Goal: Information Seeking & Learning: Learn about a topic

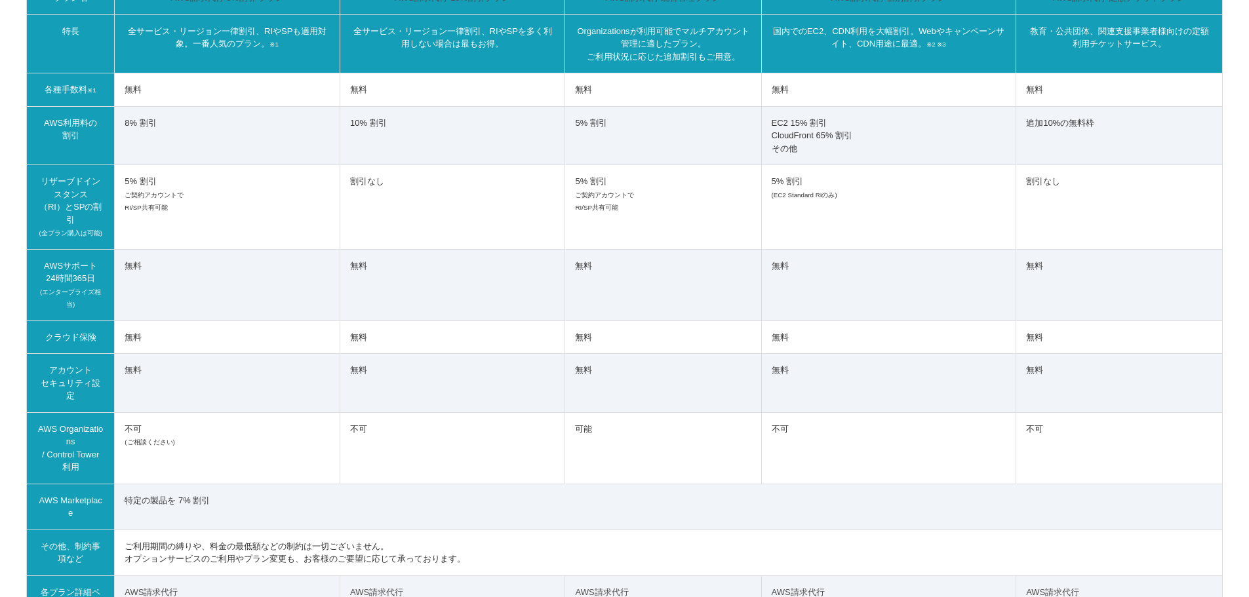
scroll to position [9860, 0]
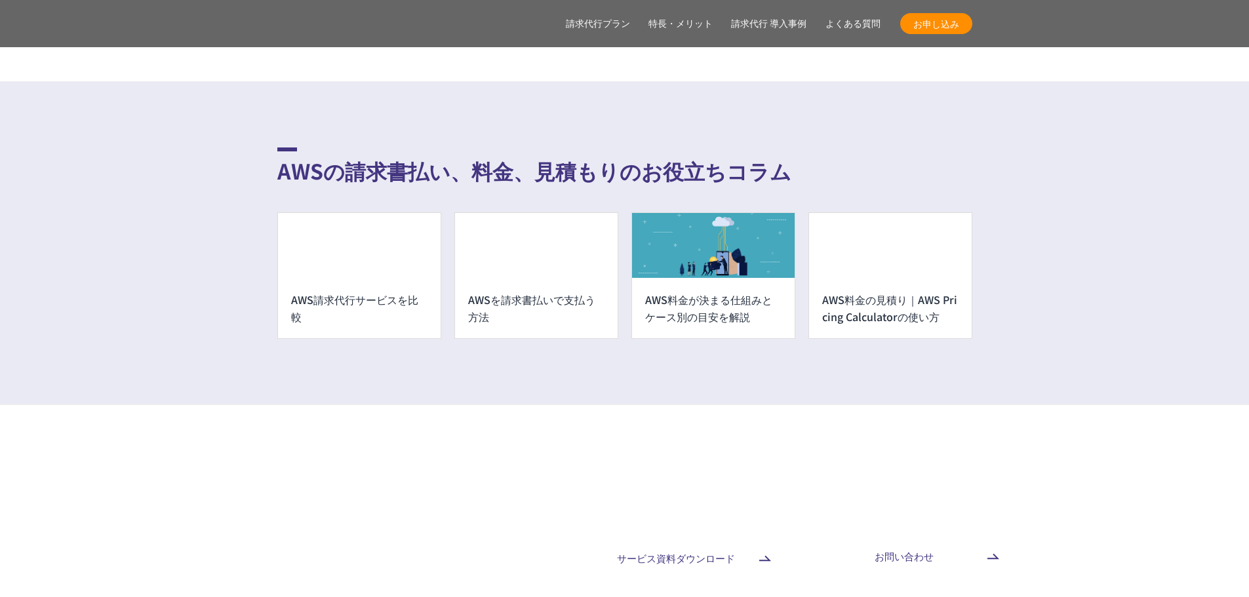
scroll to position [9794, 0]
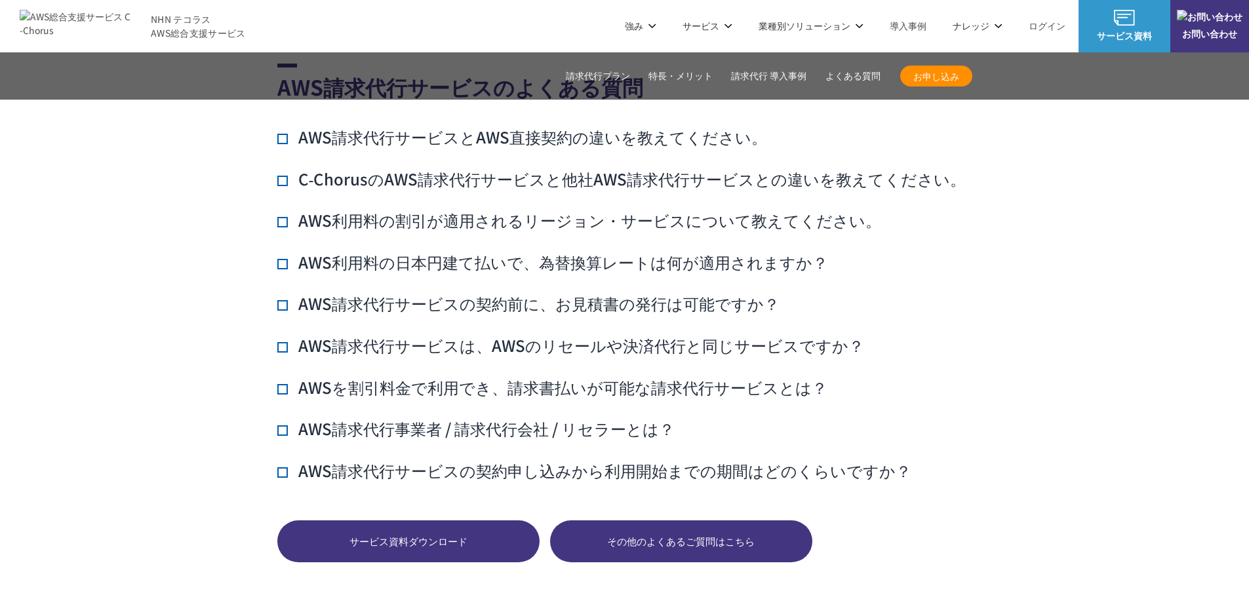
scroll to position [9663, 0]
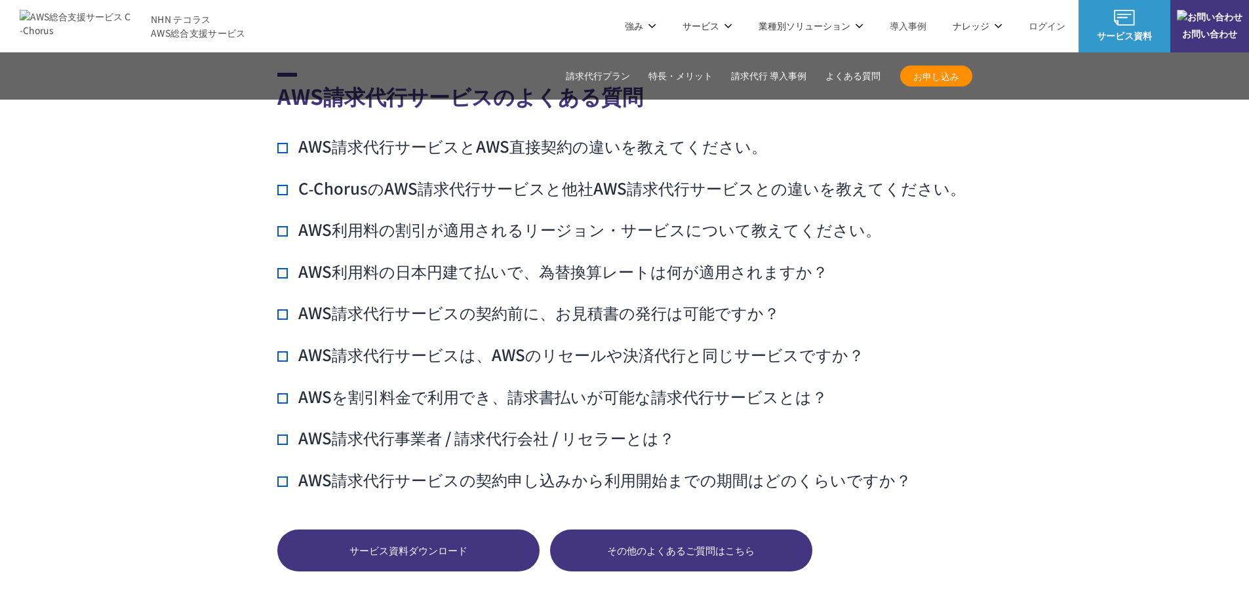
click at [728, 544] on span "その他のよくあるご質問はこちら" at bounding box center [681, 551] width 262 height 15
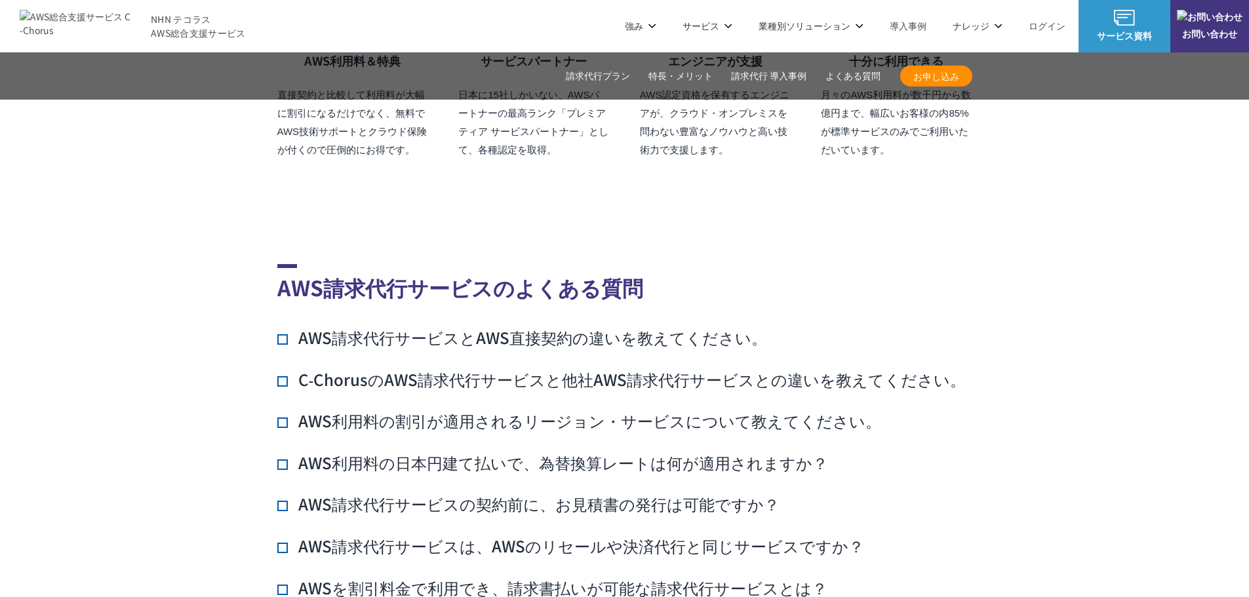
scroll to position [9466, 0]
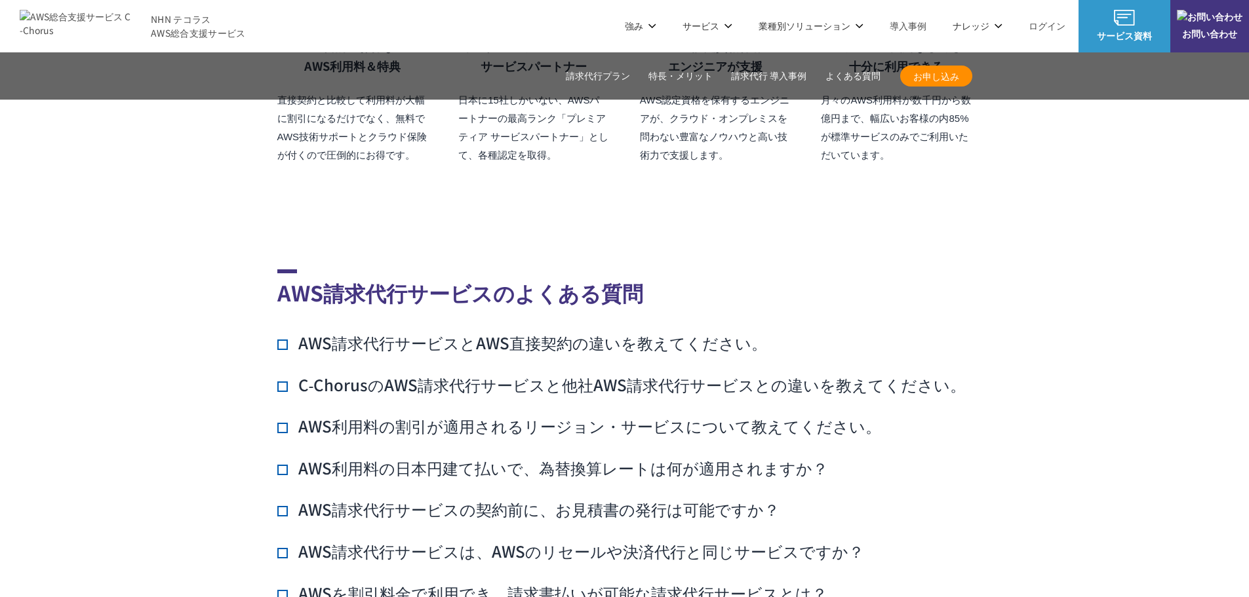
click at [494, 332] on h3 "AWS請求代行サービスとAWS直接契約の違いを教えてください。" at bounding box center [522, 343] width 490 height 22
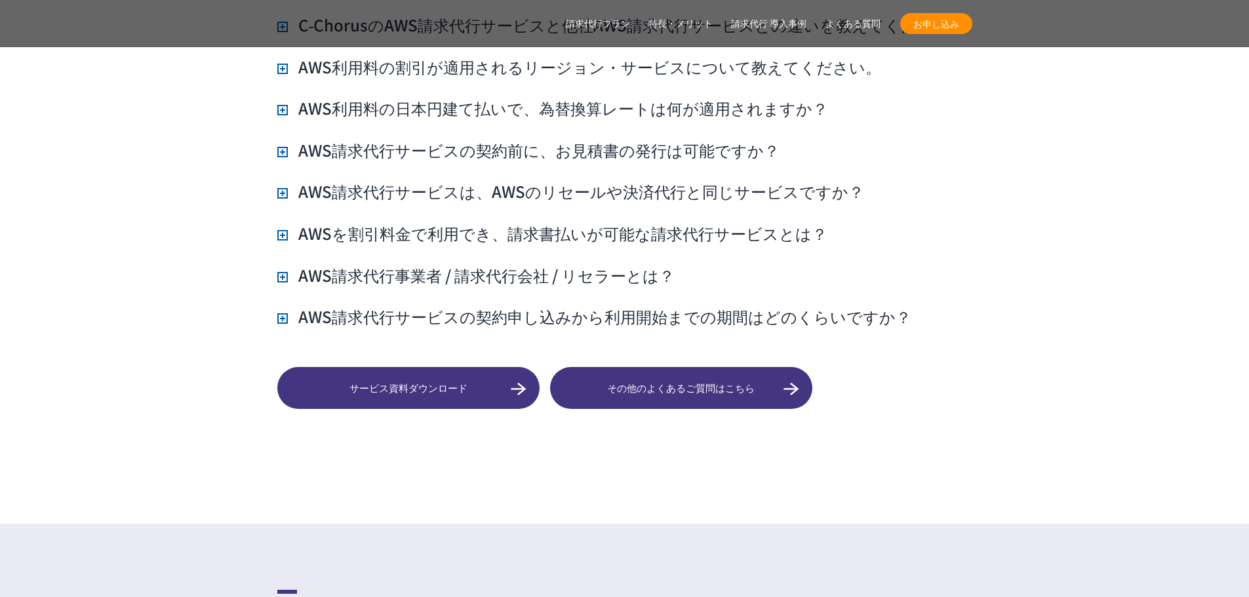
scroll to position [11827, 0]
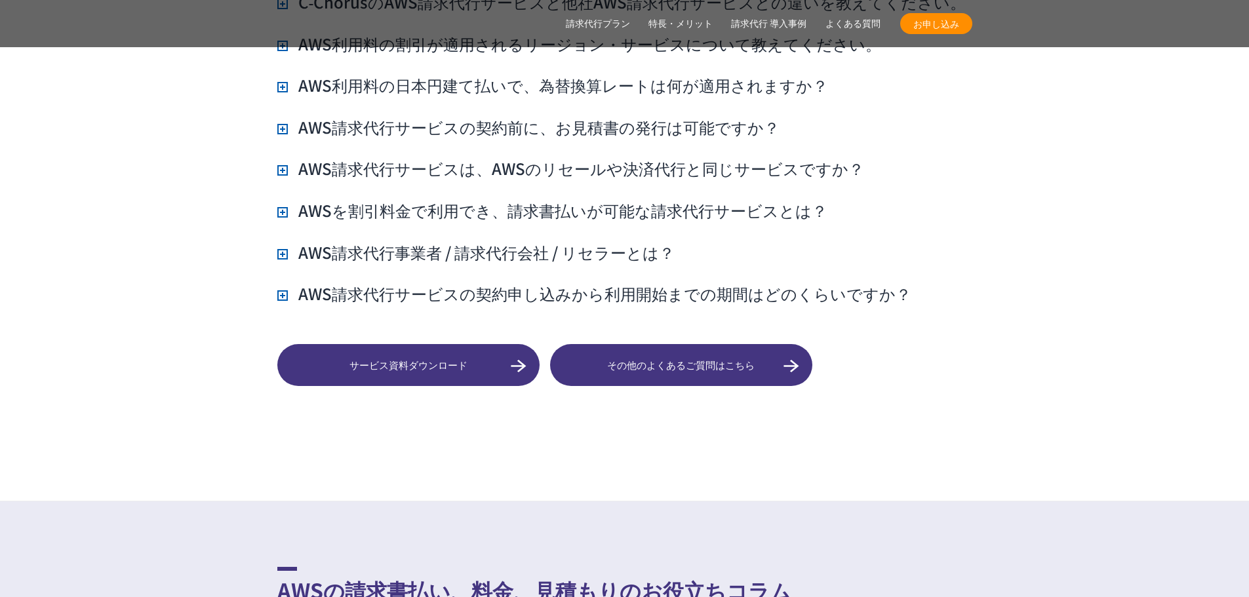
click at [625, 358] on span "その他のよくあるご質問はこちら" at bounding box center [681, 365] width 262 height 15
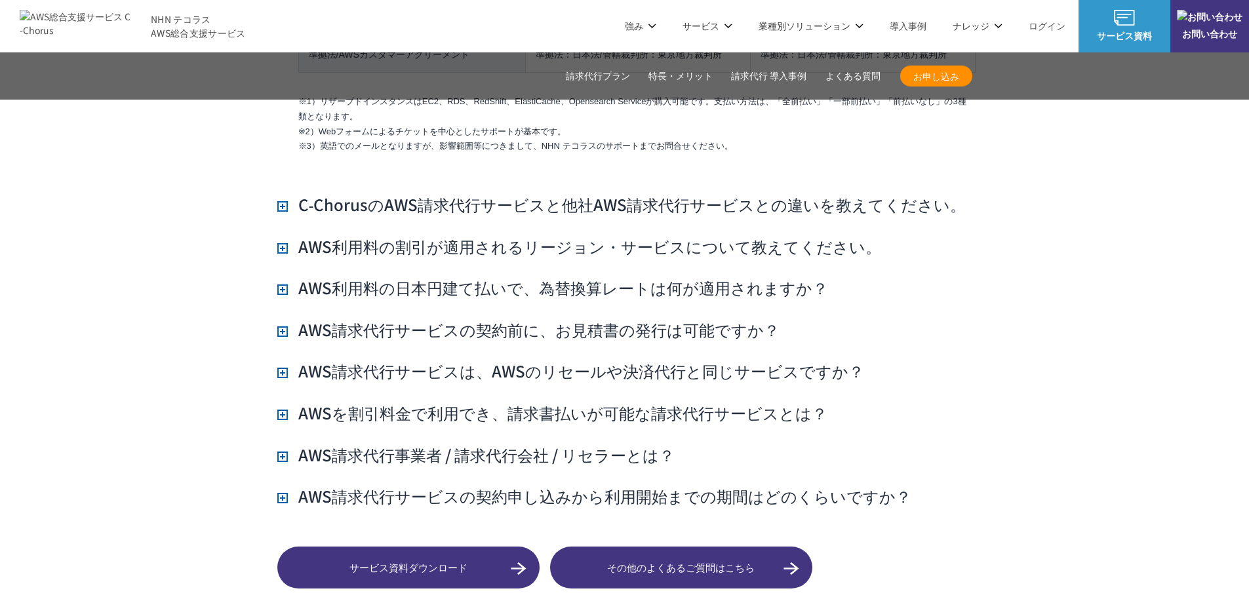
scroll to position [11499, 0]
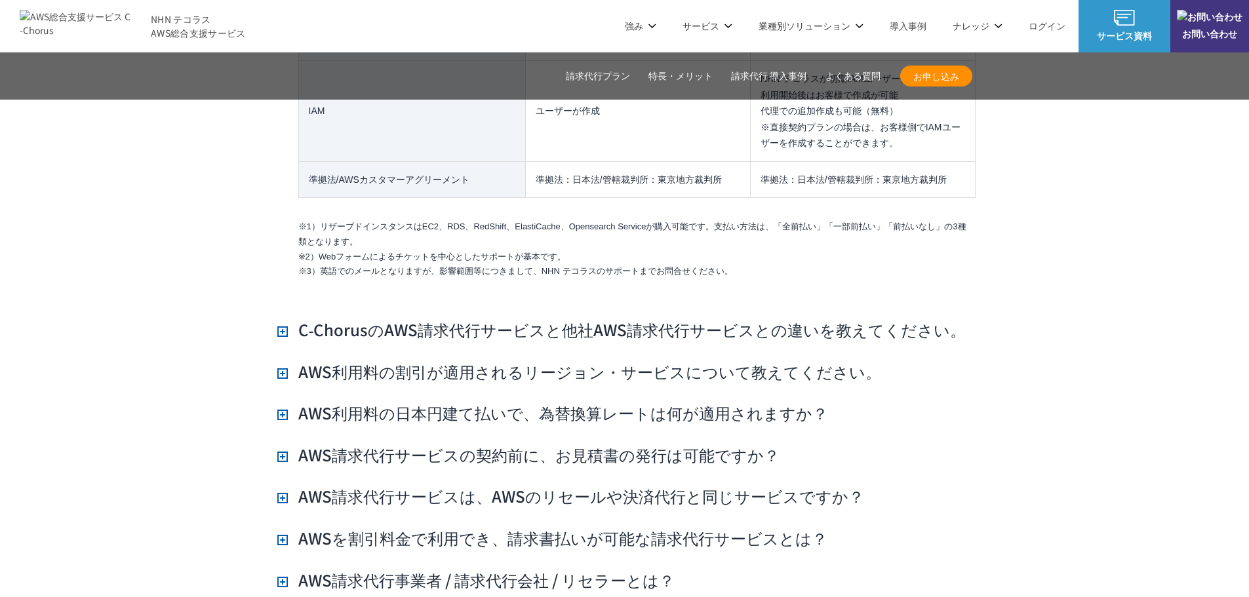
click at [643, 319] on h3 "C‑ChorusのAWS請求代行サービスと他社AWS請求代行サービスとの違いを教えてください。" at bounding box center [621, 330] width 689 height 22
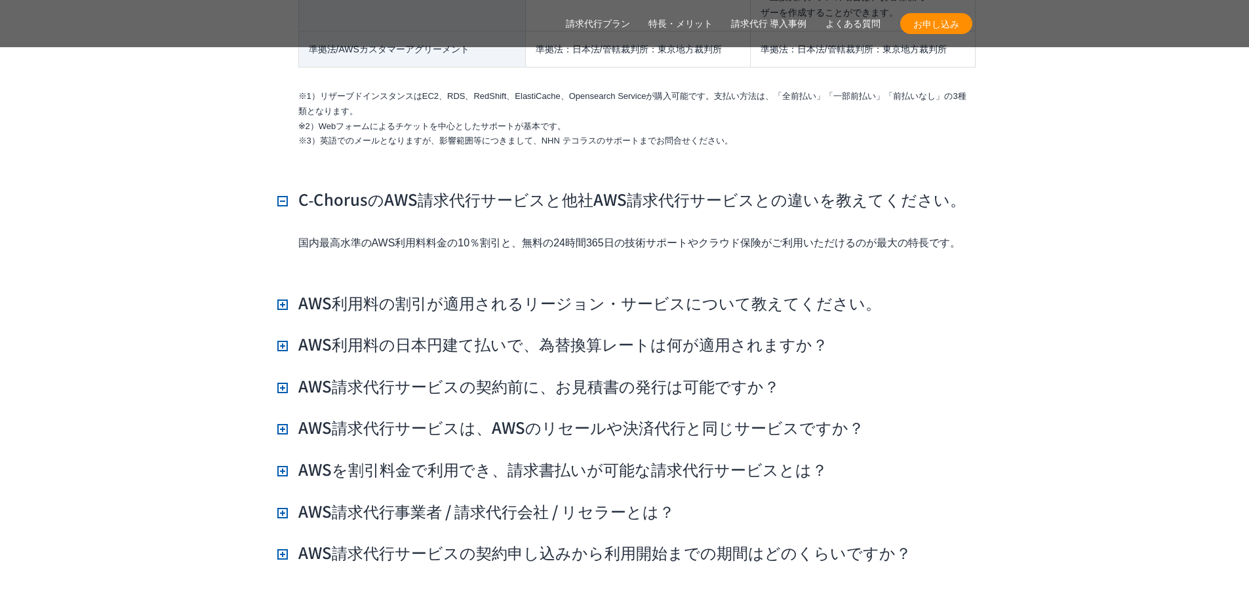
scroll to position [11630, 0]
click at [625, 291] on h3 "AWS利用料の割引が適用されるリージョン・サービスについて教えてください。" at bounding box center [579, 302] width 604 height 22
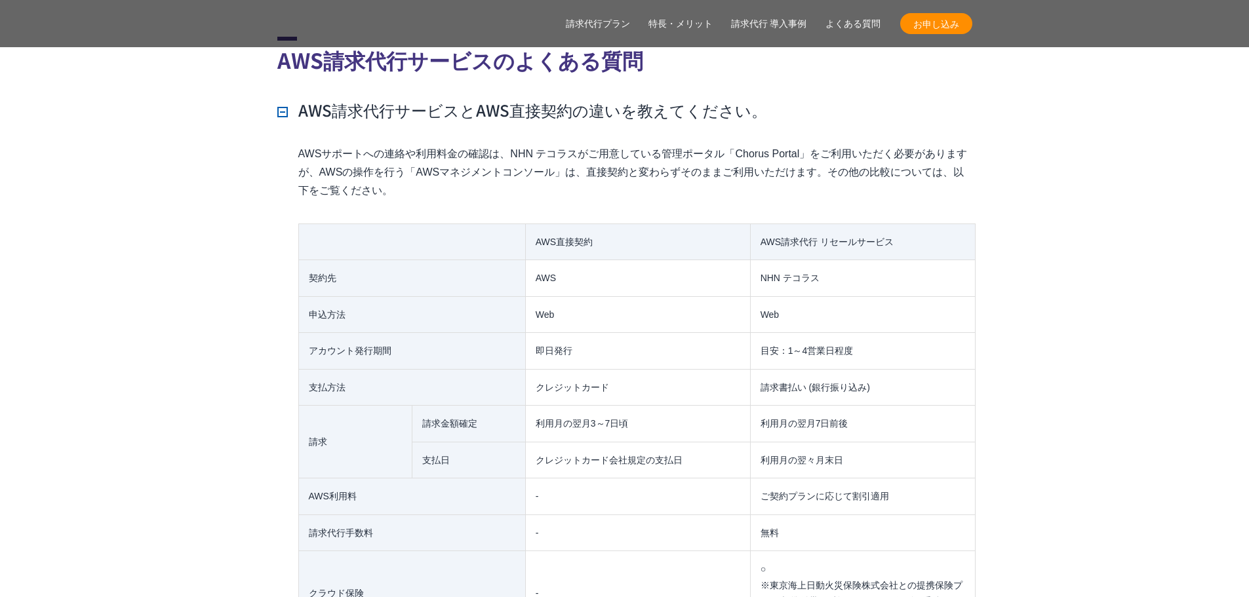
scroll to position [9729, 0]
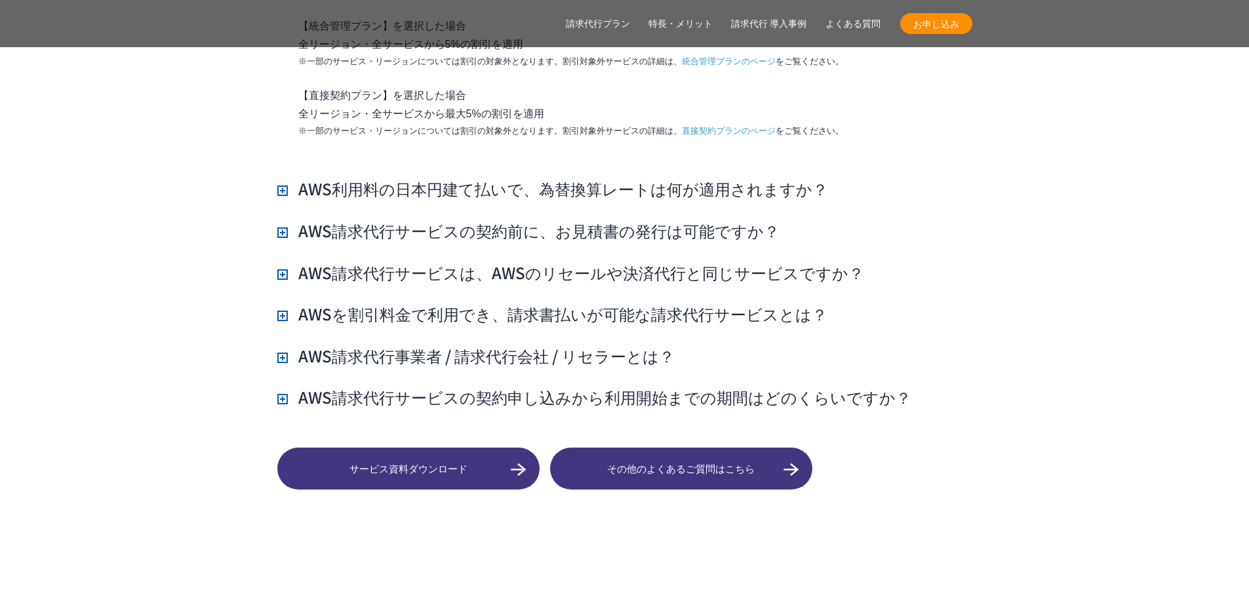
scroll to position [12220, 0]
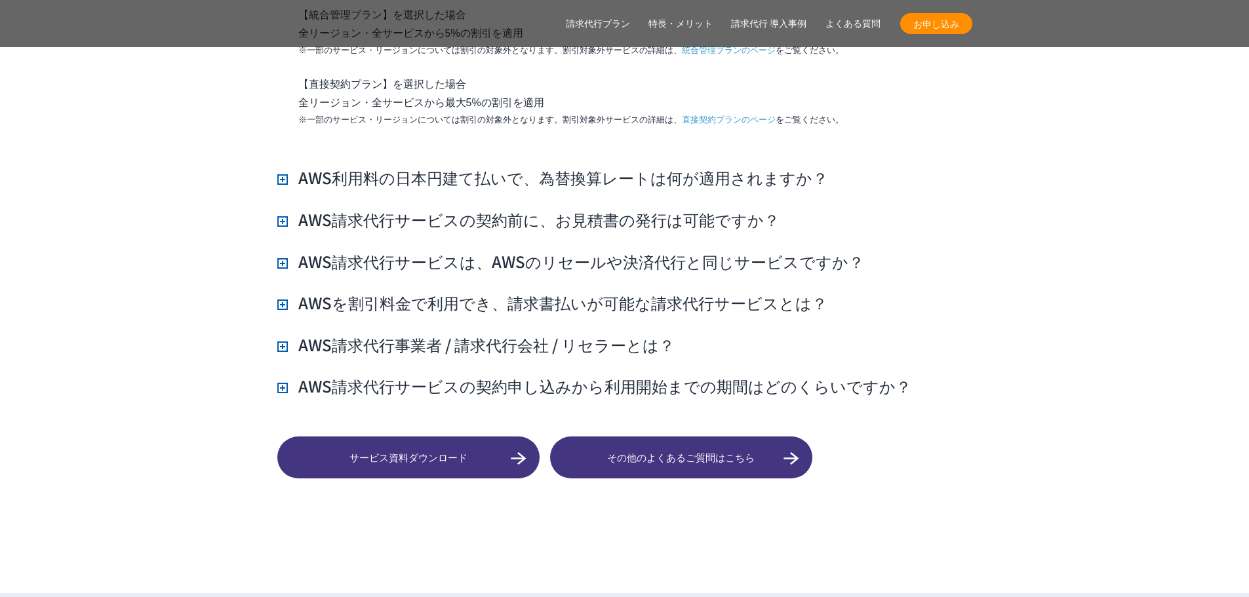
click at [511, 167] on h3 "AWS利用料の日本円建て払いで、為替換算レートは何が適用されますか？" at bounding box center [552, 178] width 551 height 22
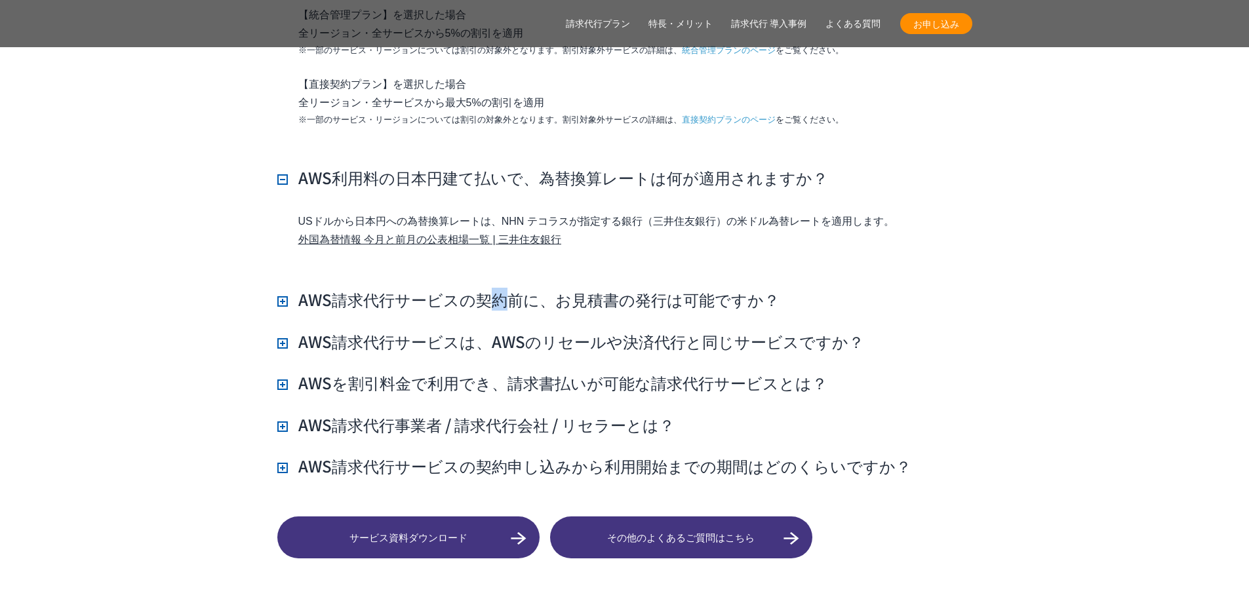
click at [496, 288] on h3 "AWS請求代行サービスの契約前に、お見積書の発行は可能ですか？" at bounding box center [528, 299] width 502 height 22
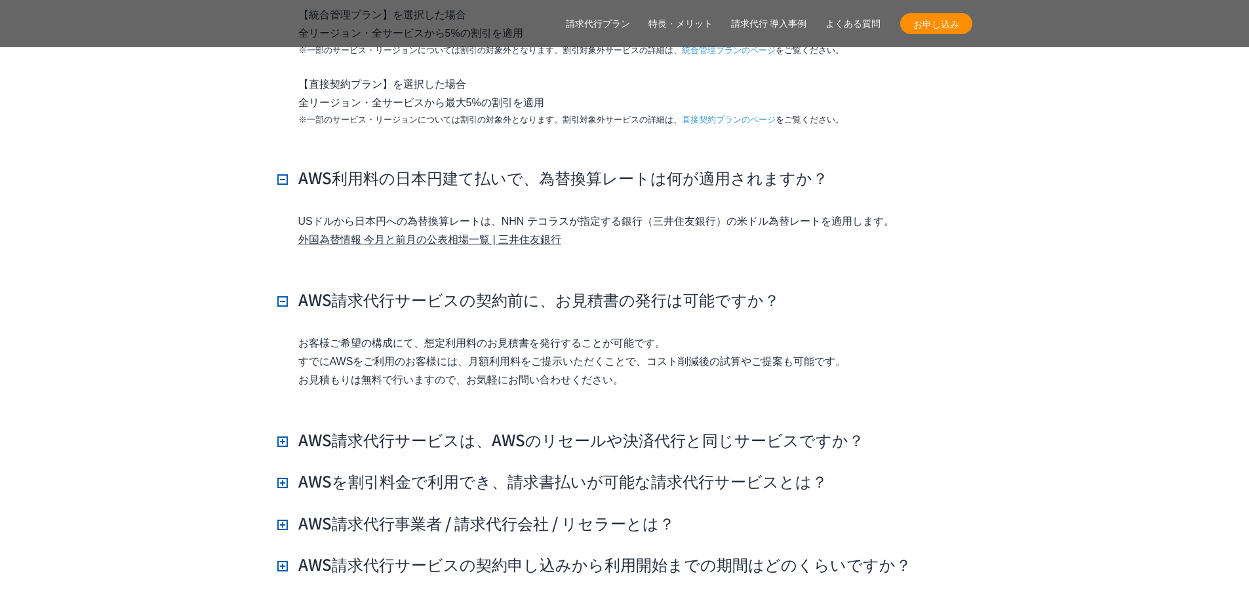
click at [473, 429] on h3 "AWS請求代行サービスは、AWSのリセールや決済代行と同じサービスですか？" at bounding box center [570, 440] width 587 height 22
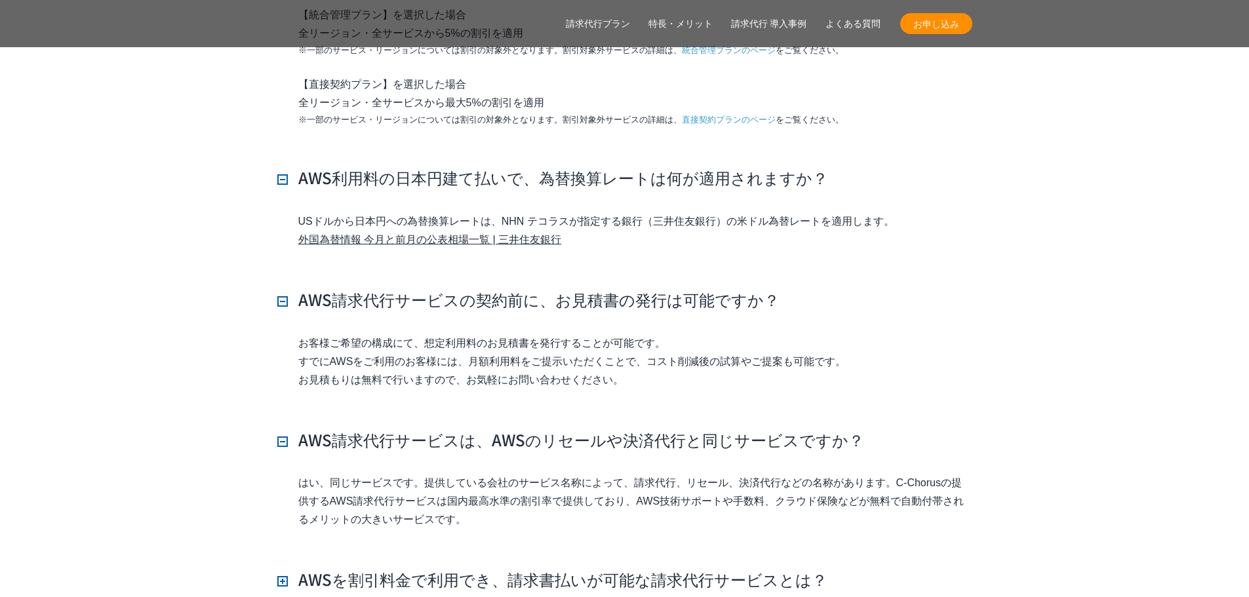
click at [474, 568] on h3 "AWSを割引料金で利用でき、請求書払いが可能な請求代行サービスとは？" at bounding box center [552, 579] width 550 height 22
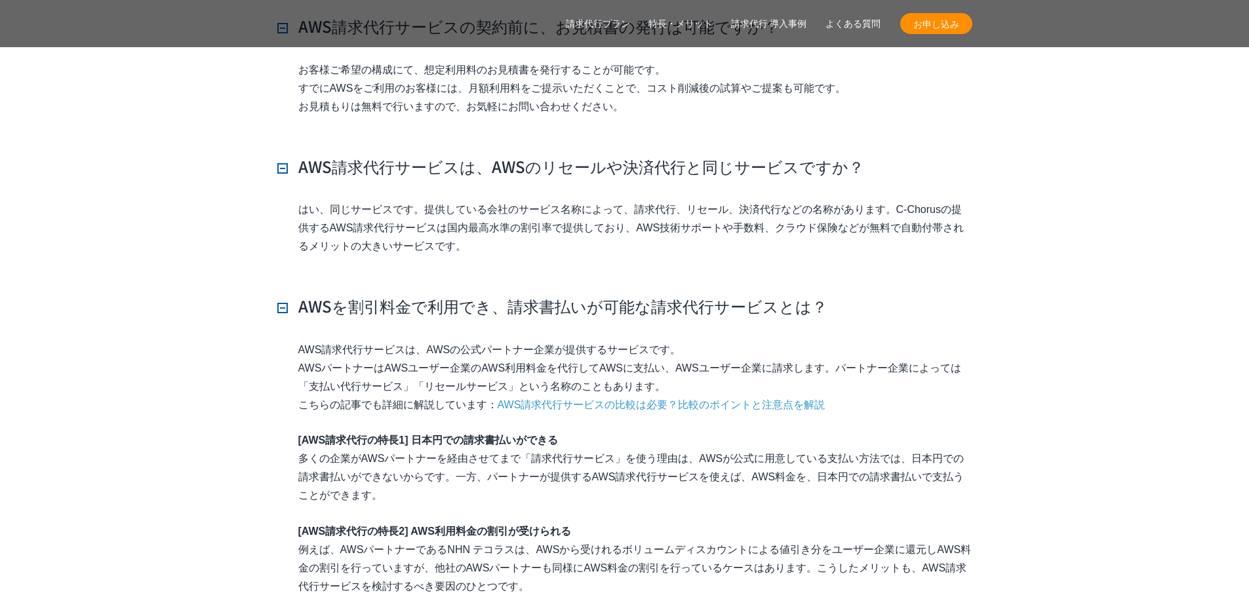
scroll to position [12679, 0]
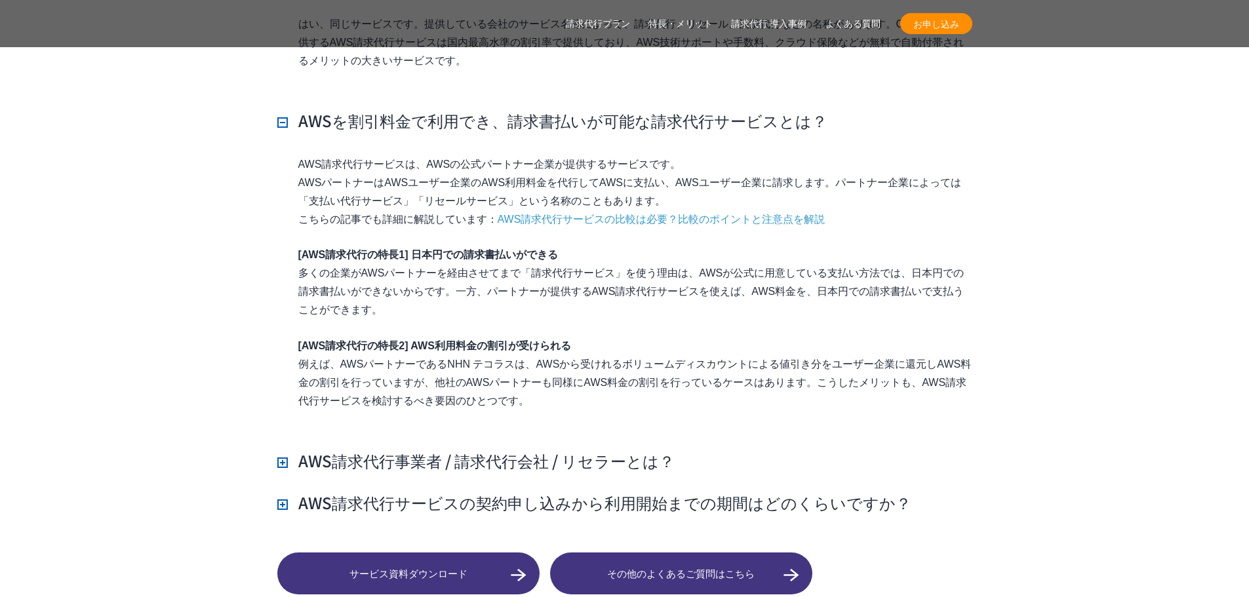
click at [480, 450] on h3 "AWS請求代行事業者 / 請求代行会社 / リセラーとは？" at bounding box center [475, 461] width 397 height 22
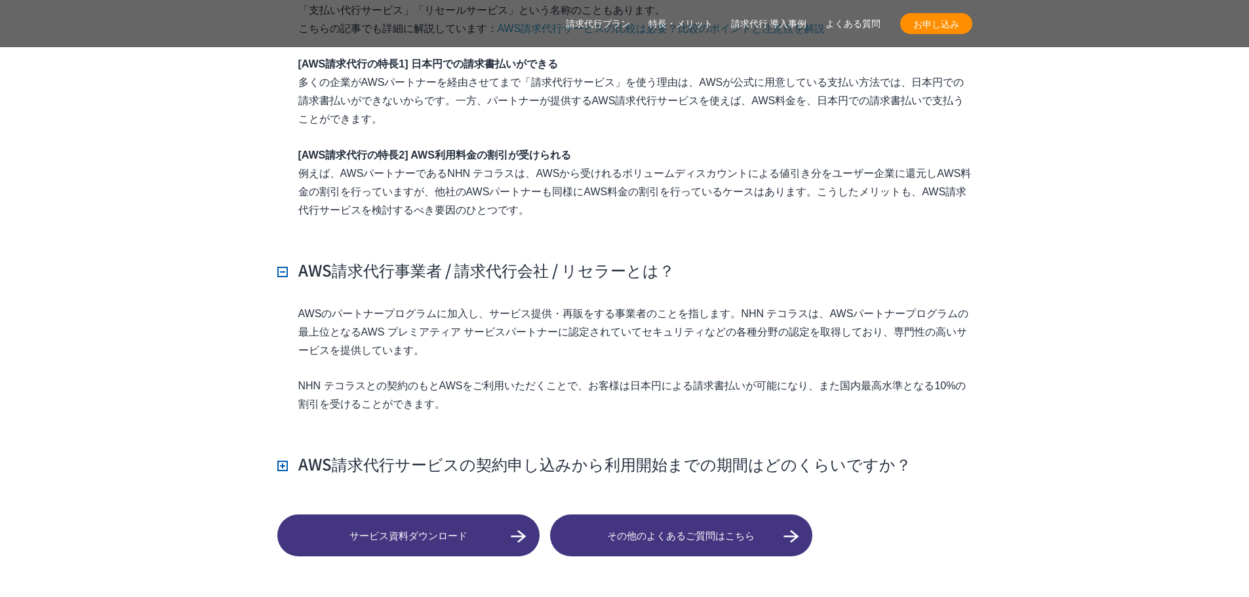
scroll to position [12876, 0]
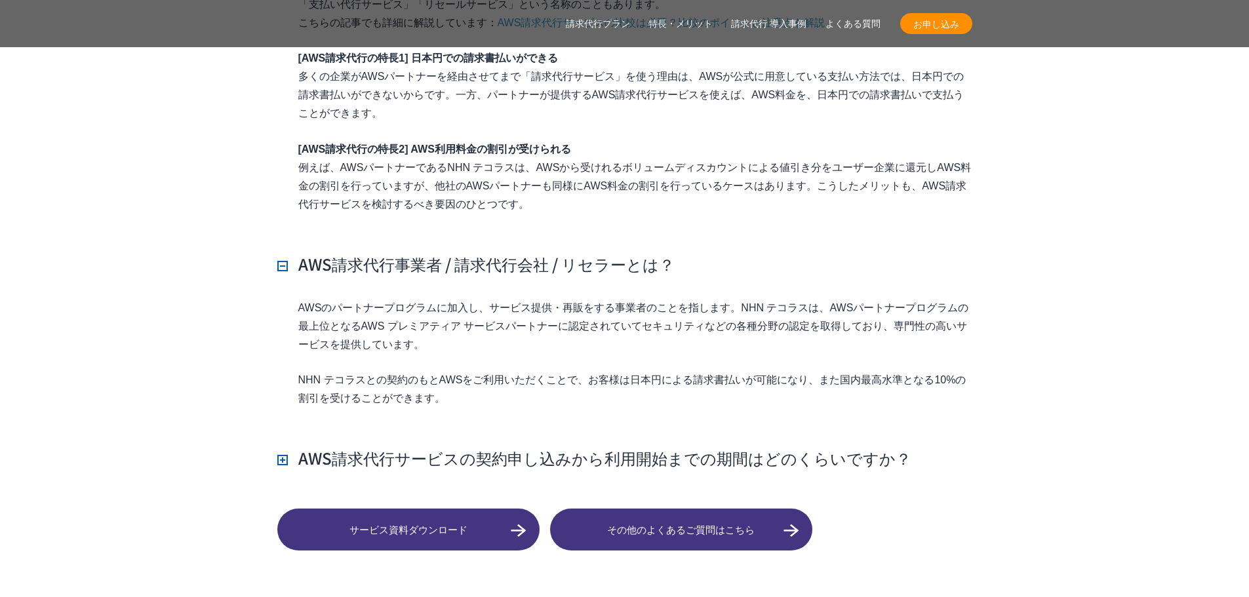
click at [483, 447] on h3 "AWS請求代行サービスの契約申し込みから利用開始までの期間はどのくらいですか？" at bounding box center [594, 458] width 634 height 22
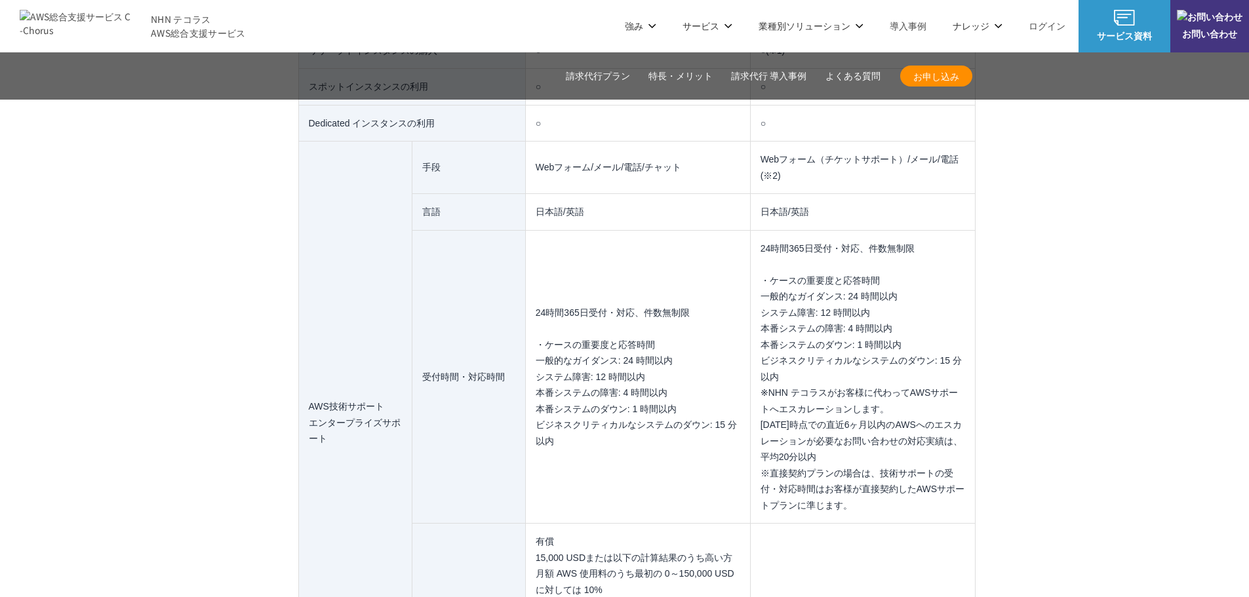
scroll to position [10319, 0]
